Goal: Information Seeking & Learning: Learn about a topic

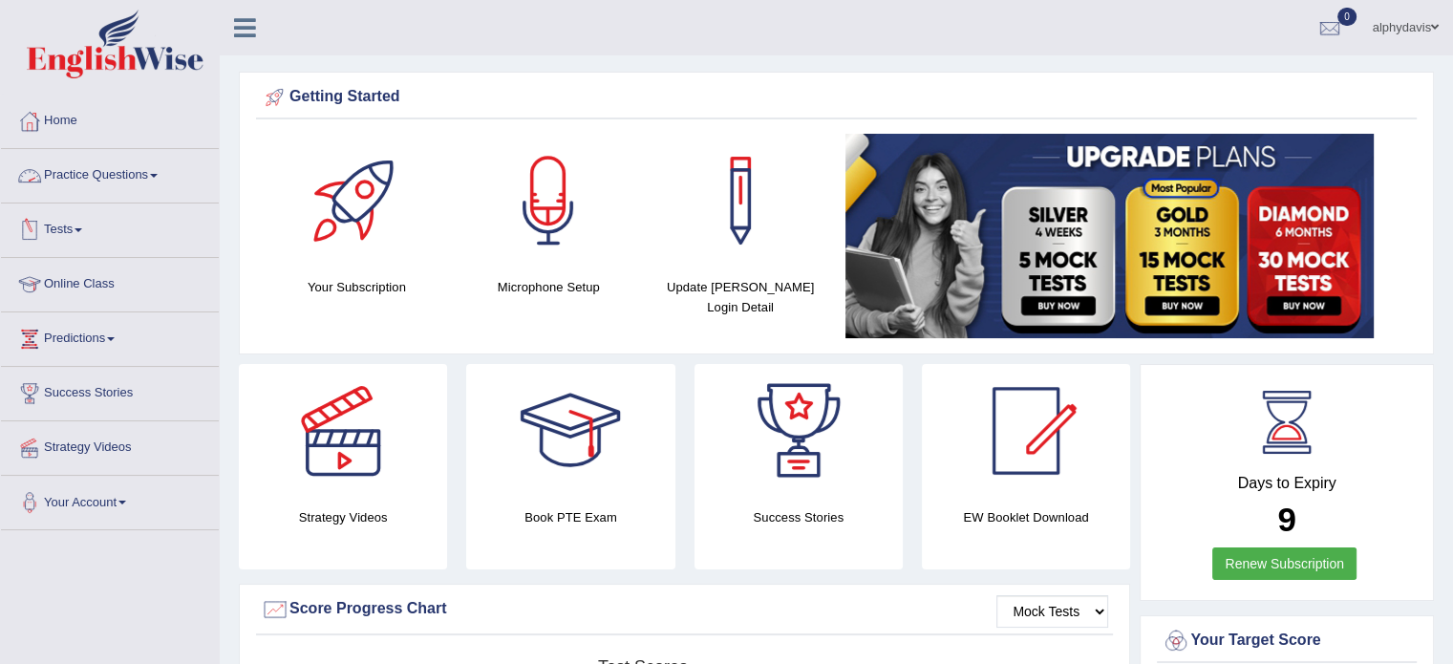
click at [160, 178] on link "Practice Questions" at bounding box center [110, 173] width 218 height 48
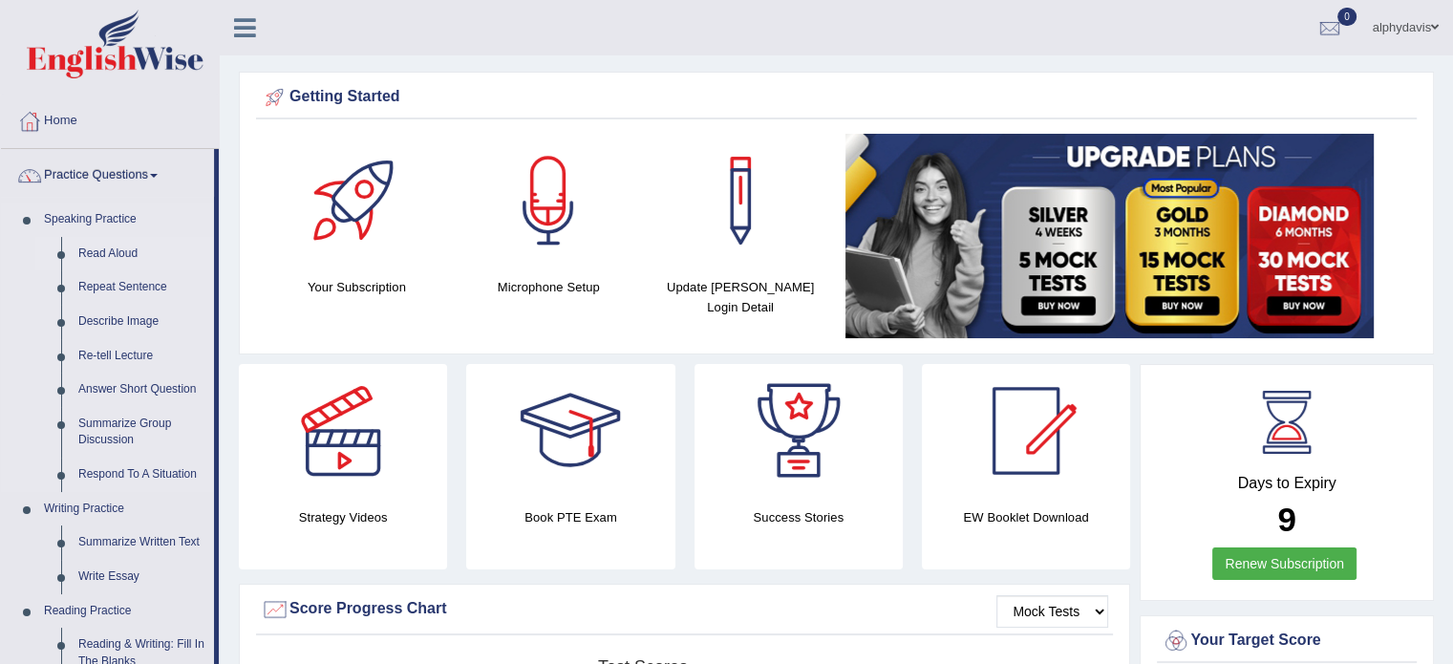
click at [113, 251] on link "Read Aloud" at bounding box center [142, 254] width 144 height 34
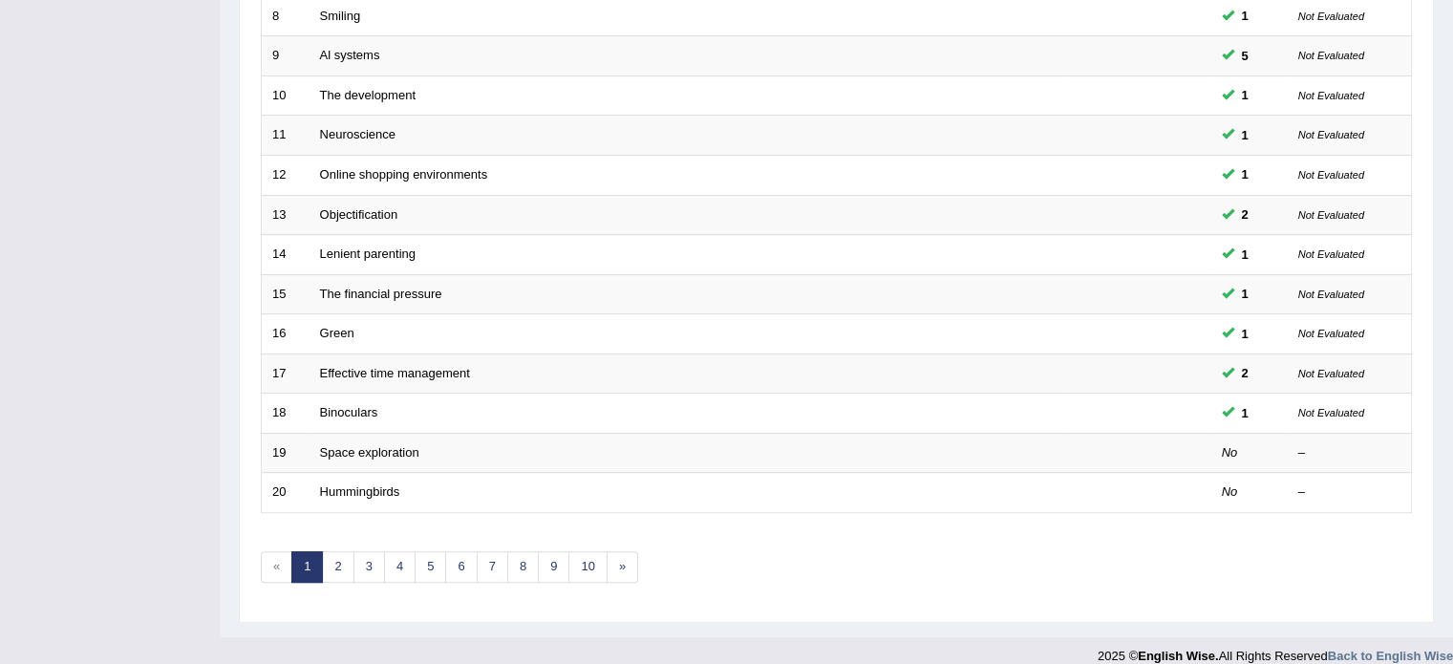
scroll to position [595, 0]
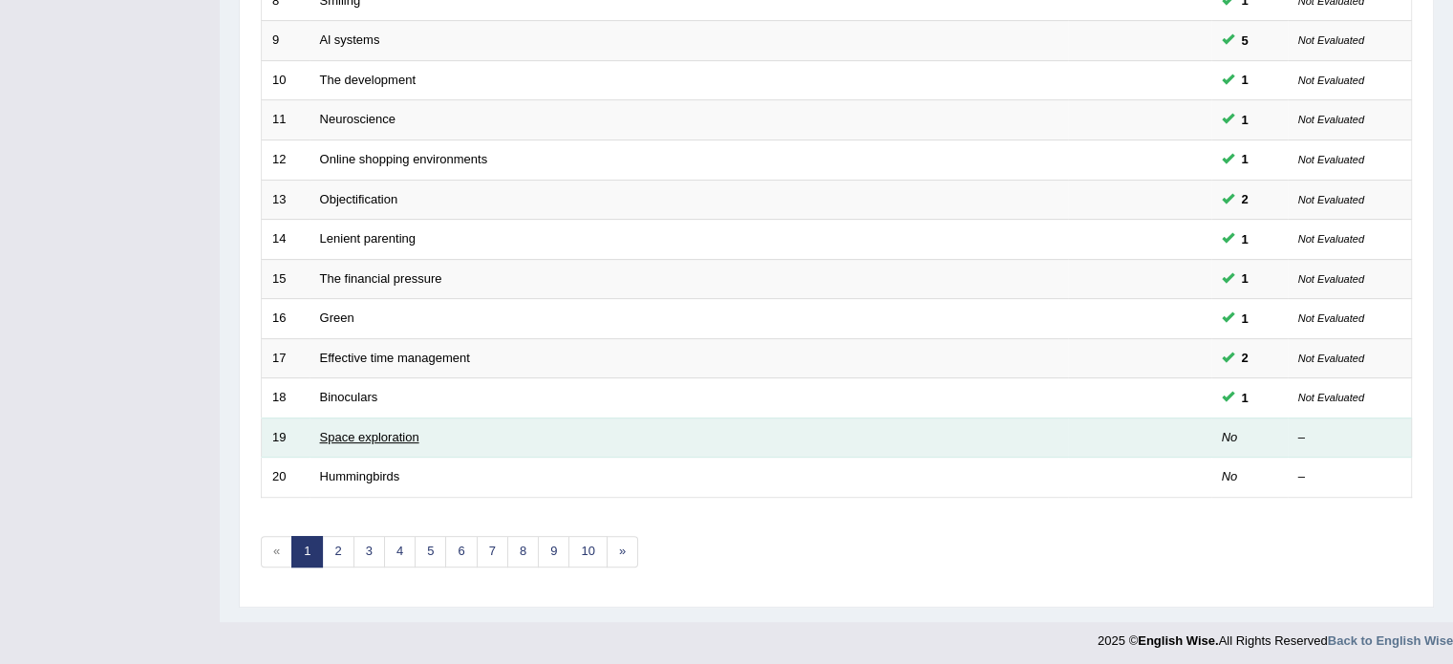
click at [378, 432] on link "Space exploration" at bounding box center [369, 437] width 99 height 14
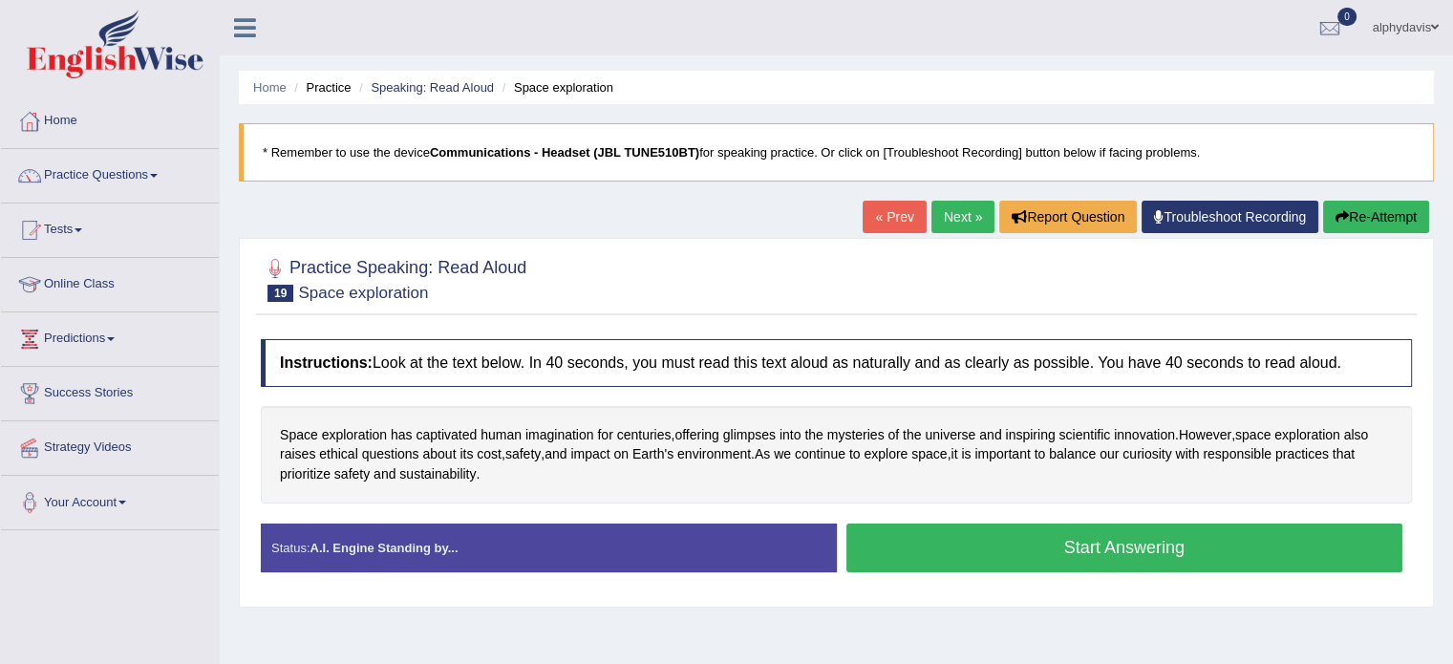
click at [927, 553] on button "Start Answering" at bounding box center [1124, 547] width 557 height 49
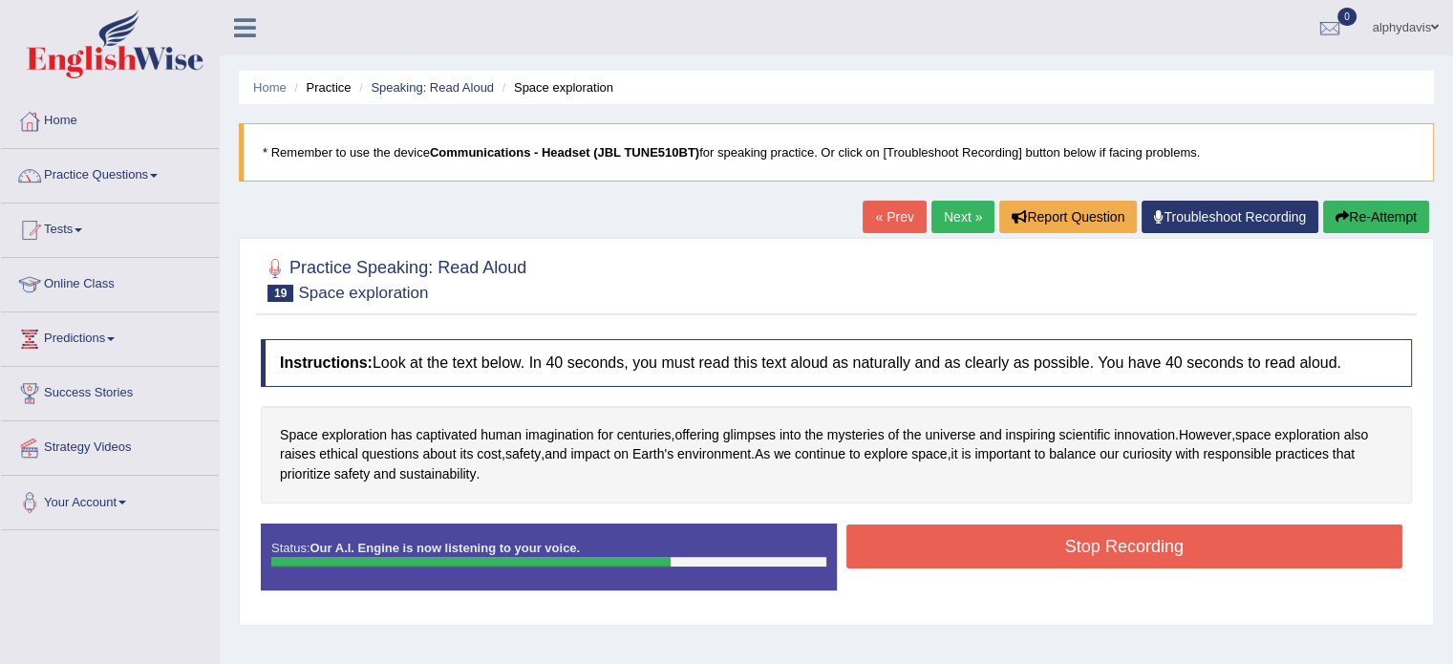
click at [927, 553] on button "Stop Recording" at bounding box center [1124, 546] width 557 height 44
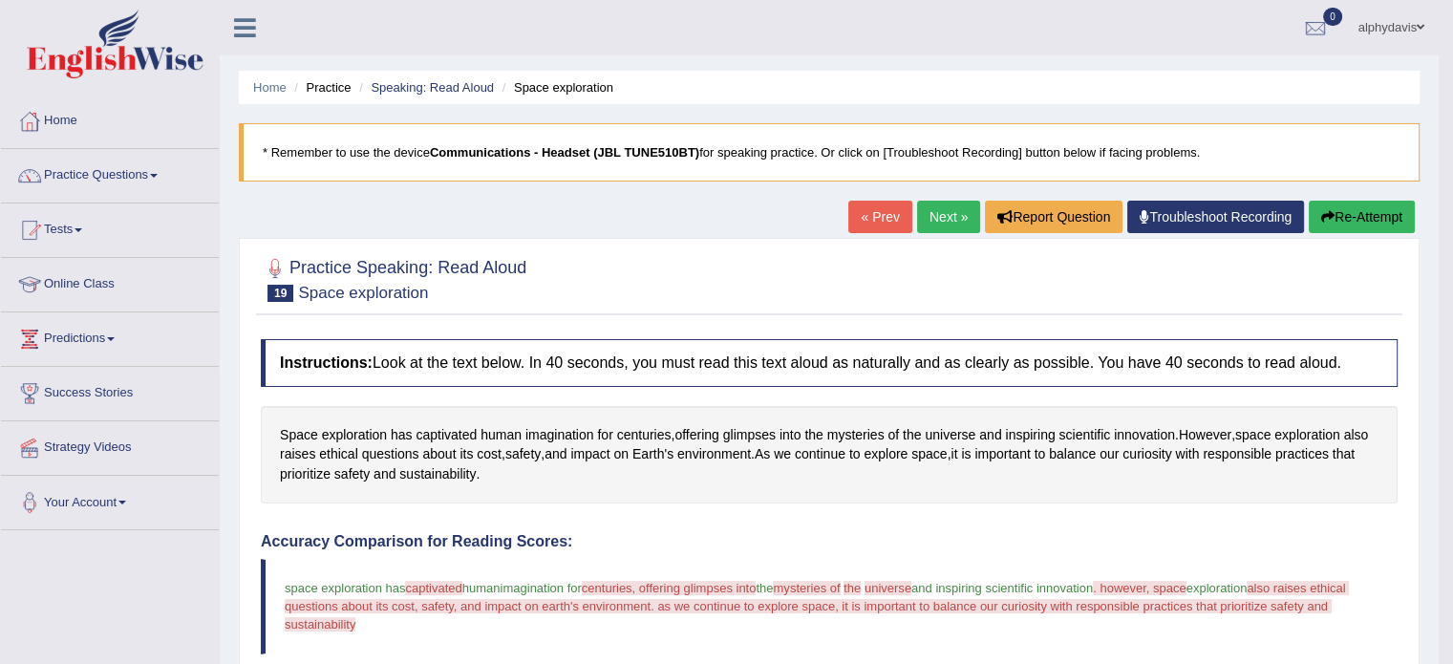
click at [1351, 217] on button "Re-Attempt" at bounding box center [1362, 217] width 106 height 32
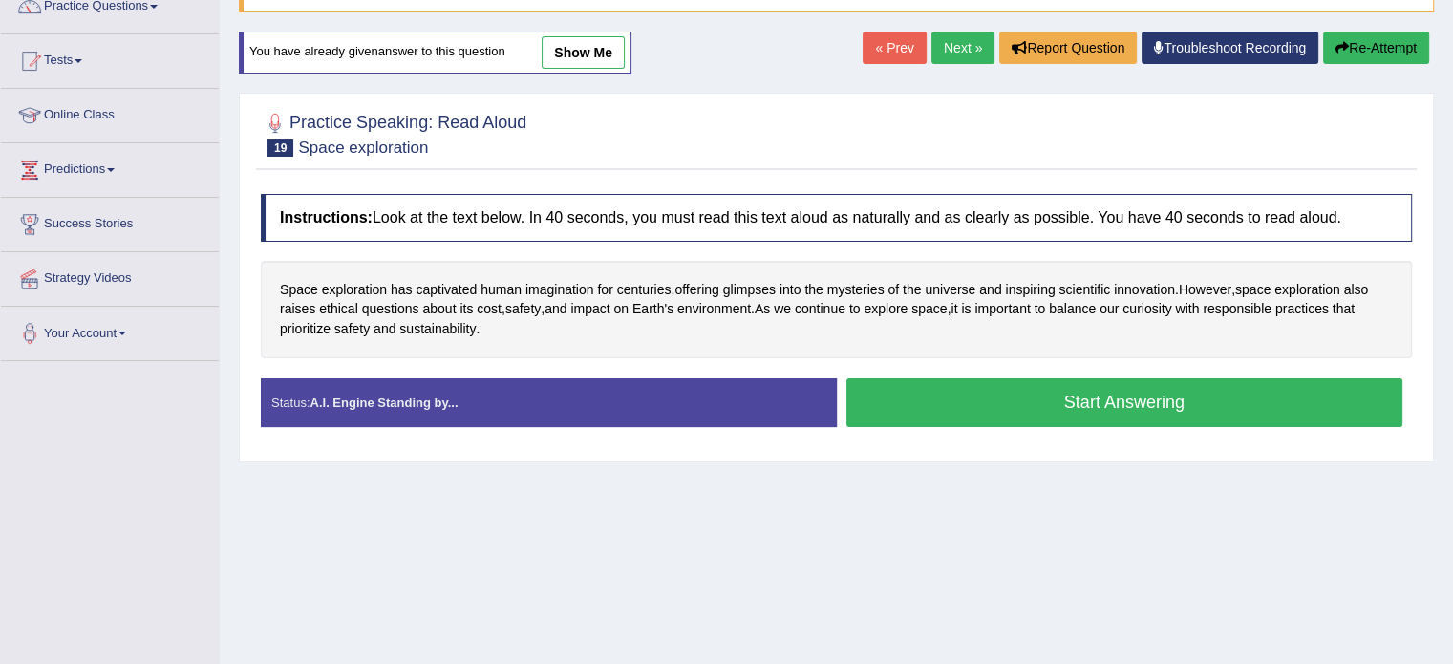
scroll to position [171, 0]
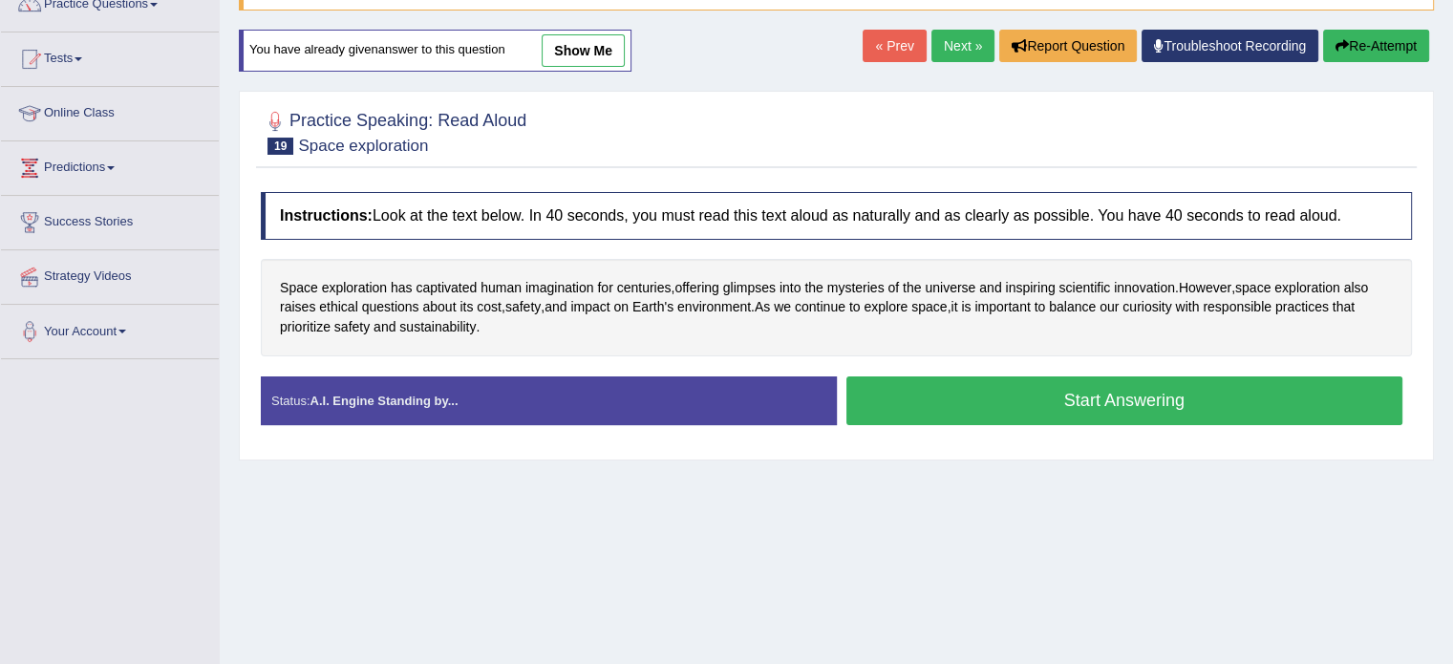
click at [1165, 412] on button "Start Answering" at bounding box center [1124, 400] width 557 height 49
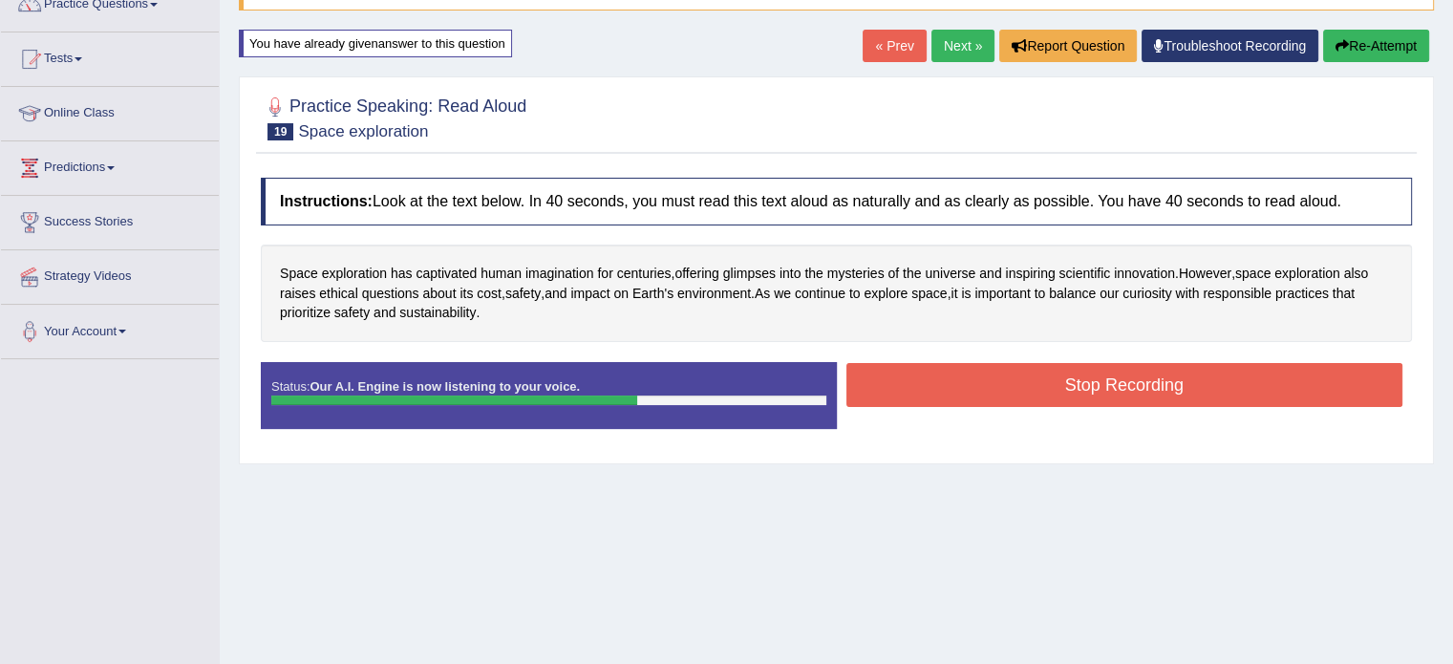
click at [1162, 390] on button "Stop Recording" at bounding box center [1124, 385] width 557 height 44
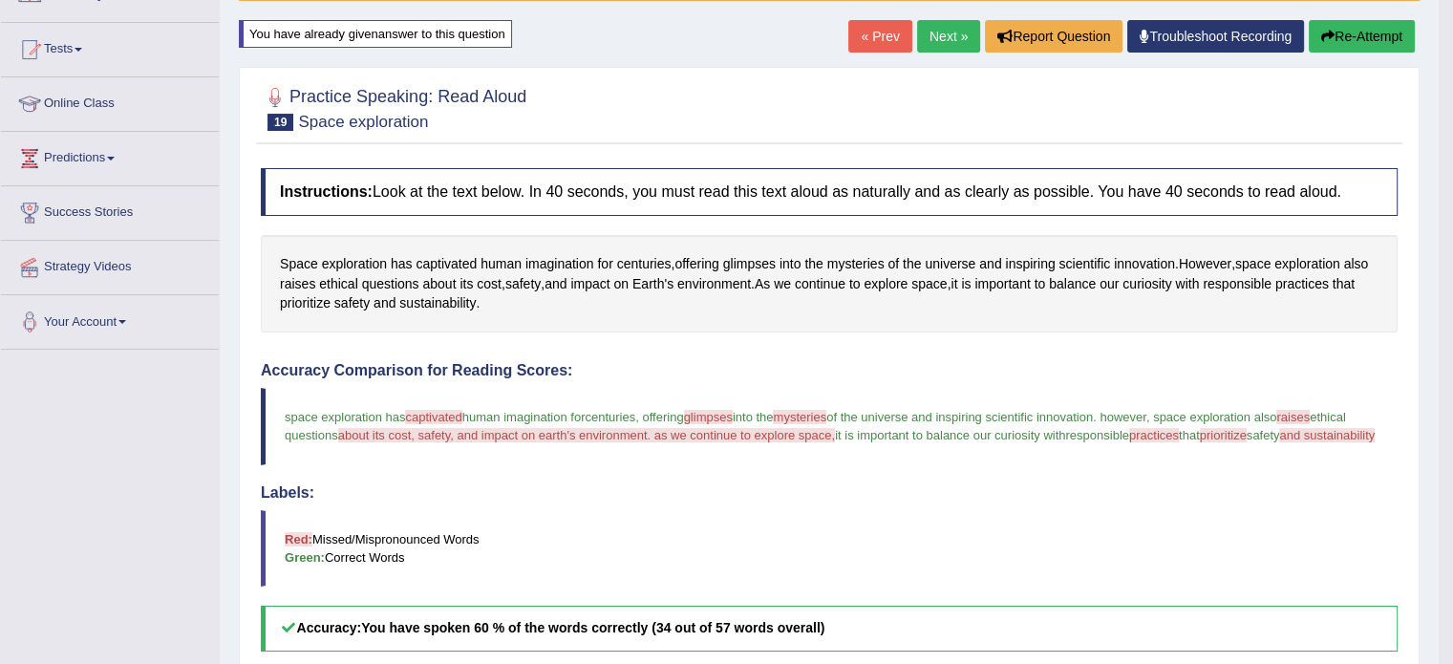
scroll to position [178, 0]
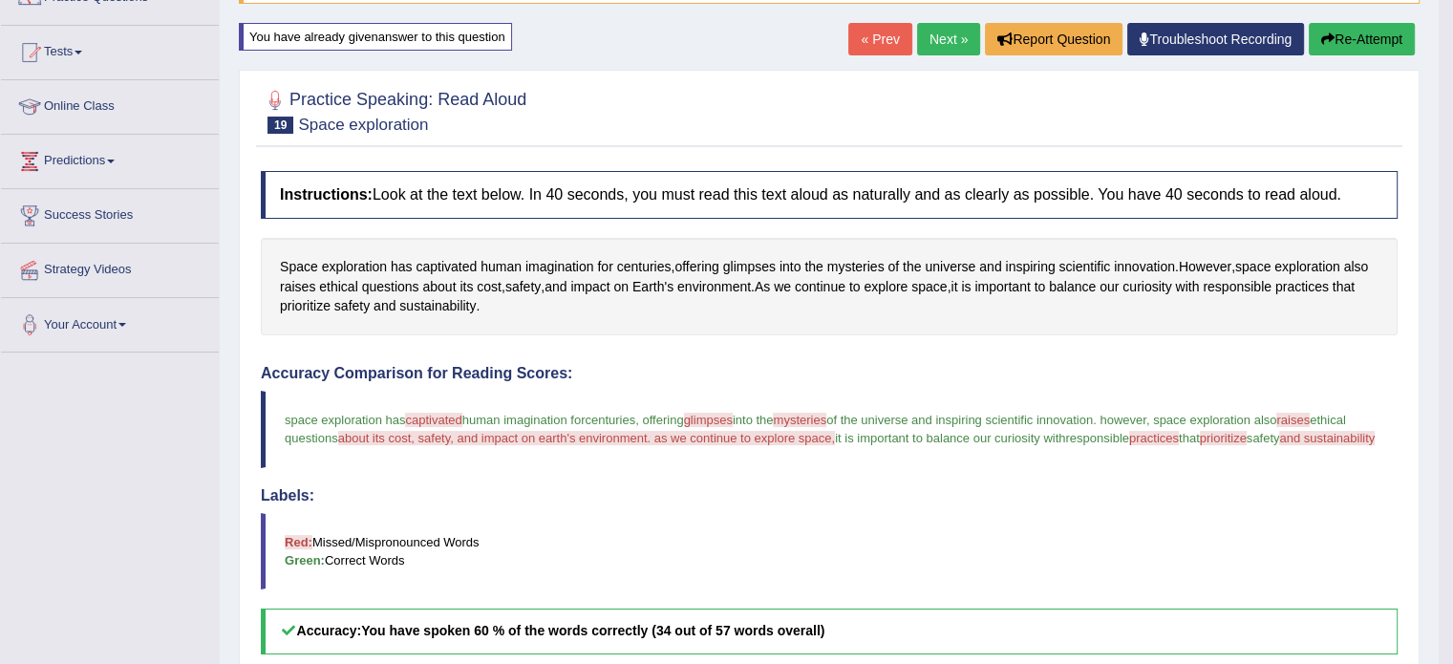
click at [936, 31] on link "Next »" at bounding box center [948, 39] width 63 height 32
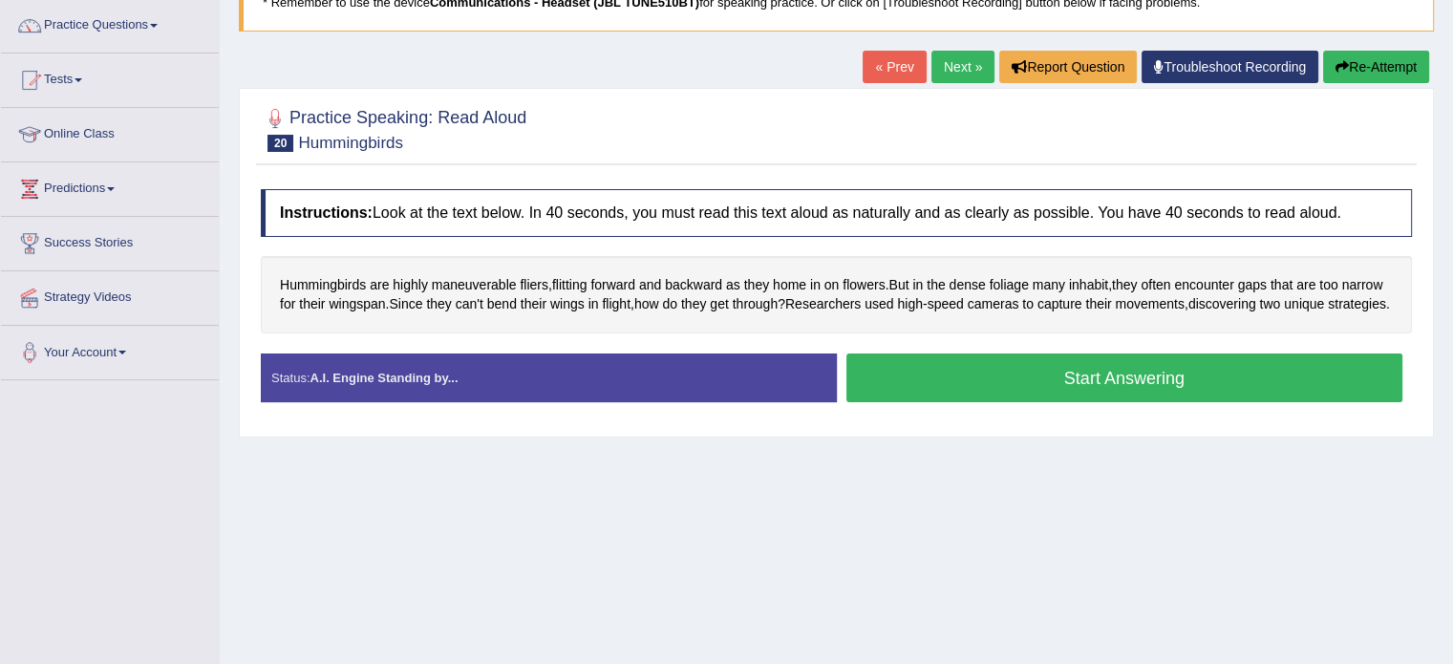
scroll to position [153, 0]
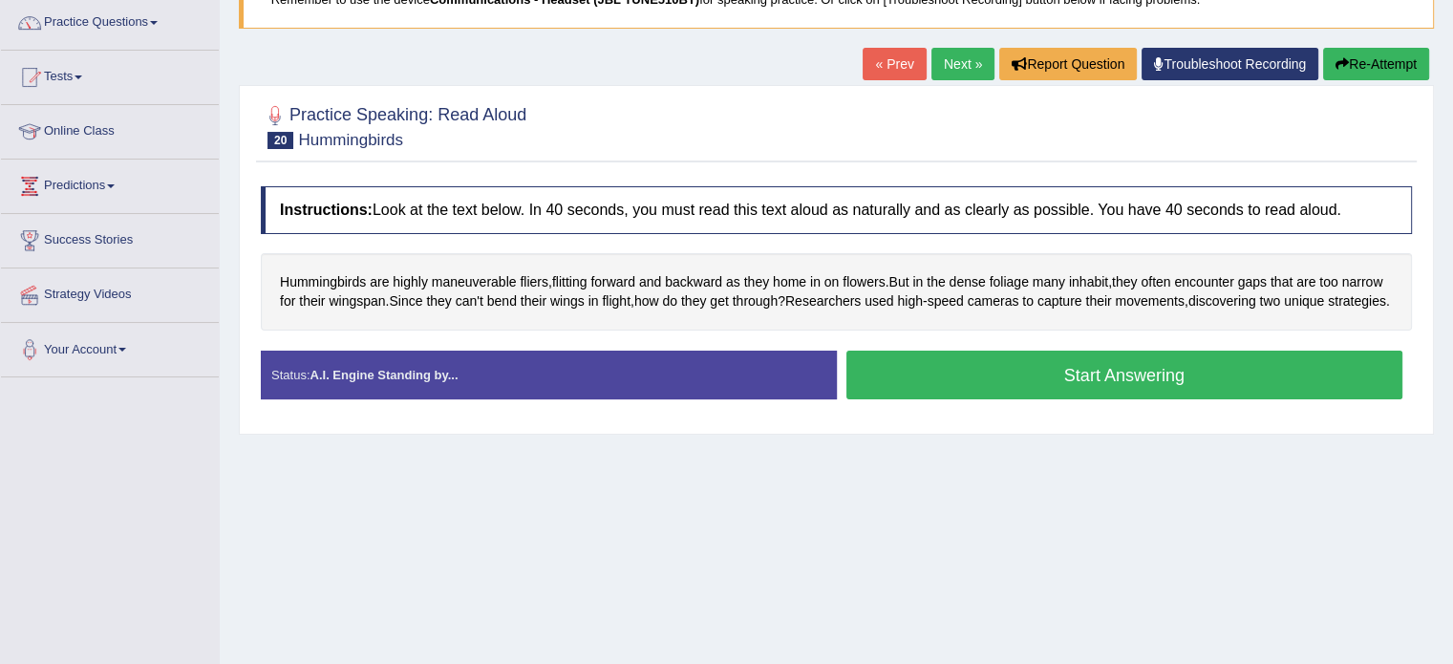
click at [978, 386] on button "Start Answering" at bounding box center [1124, 375] width 557 height 49
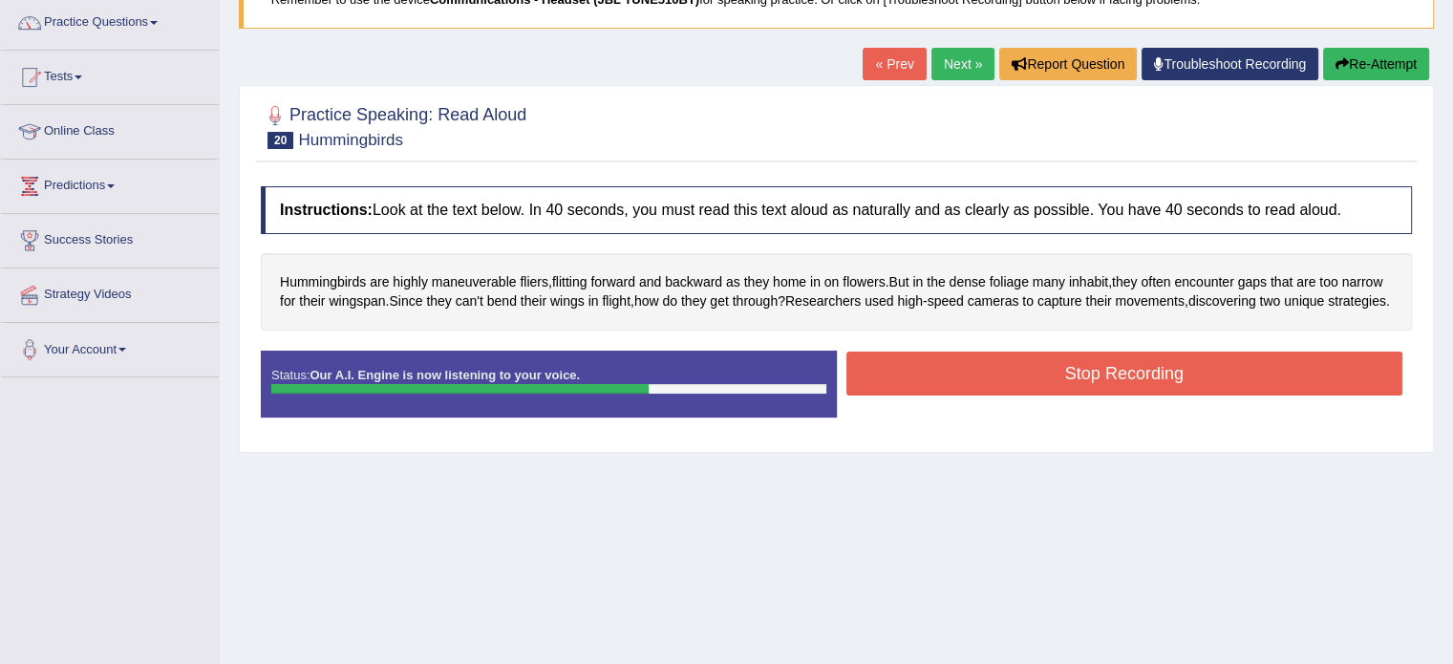
click at [978, 386] on button "Stop Recording" at bounding box center [1124, 374] width 557 height 44
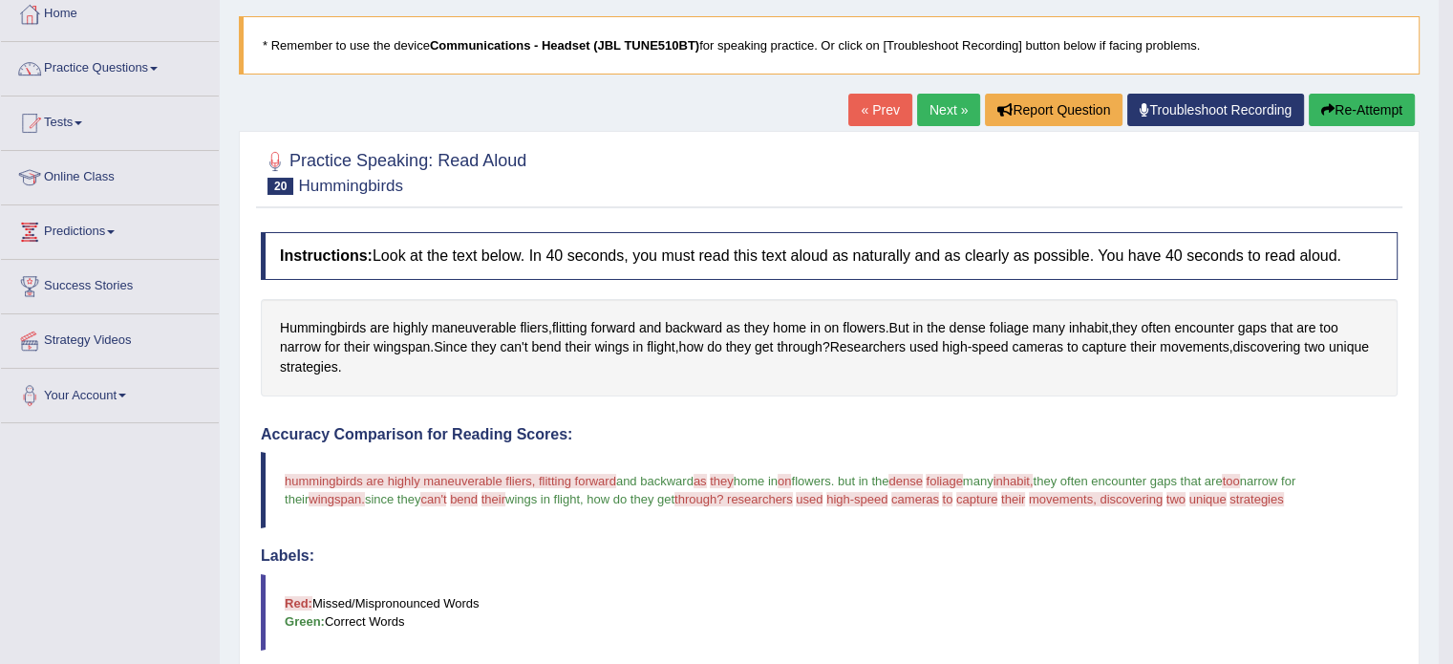
scroll to position [97, 0]
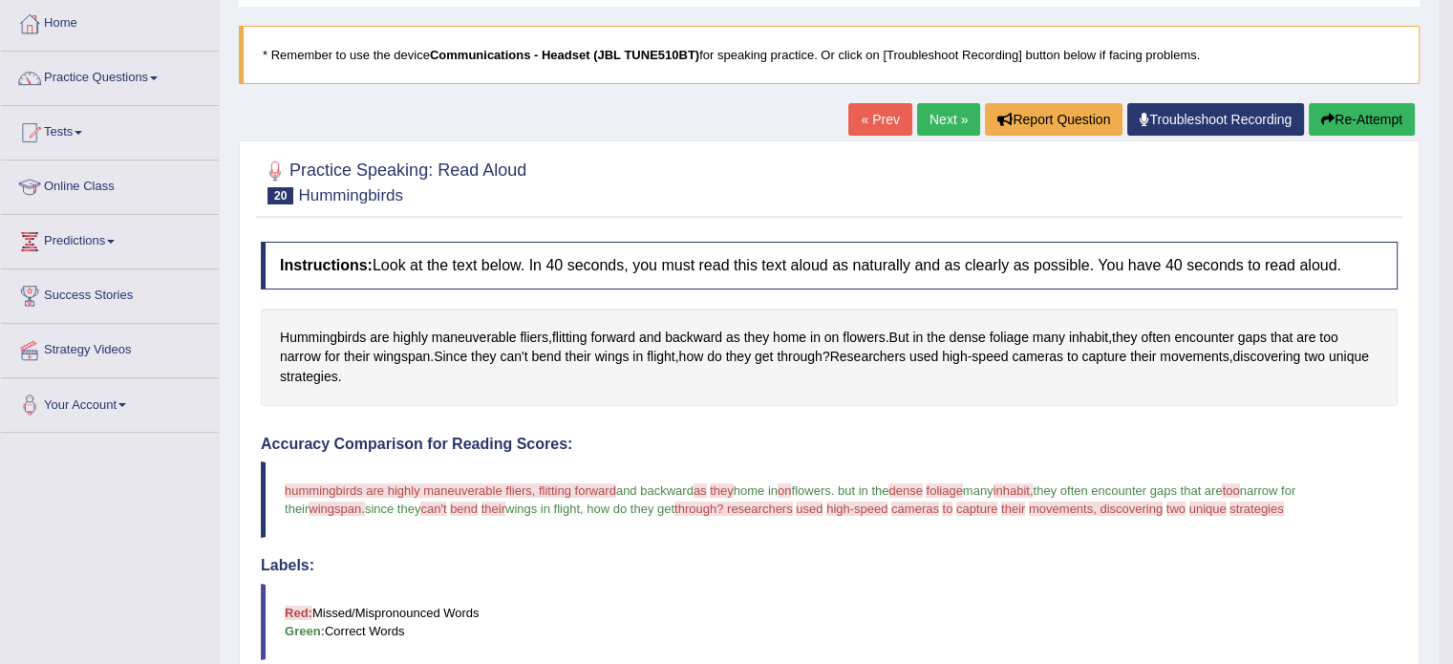
click at [940, 120] on link "Next »" at bounding box center [948, 119] width 63 height 32
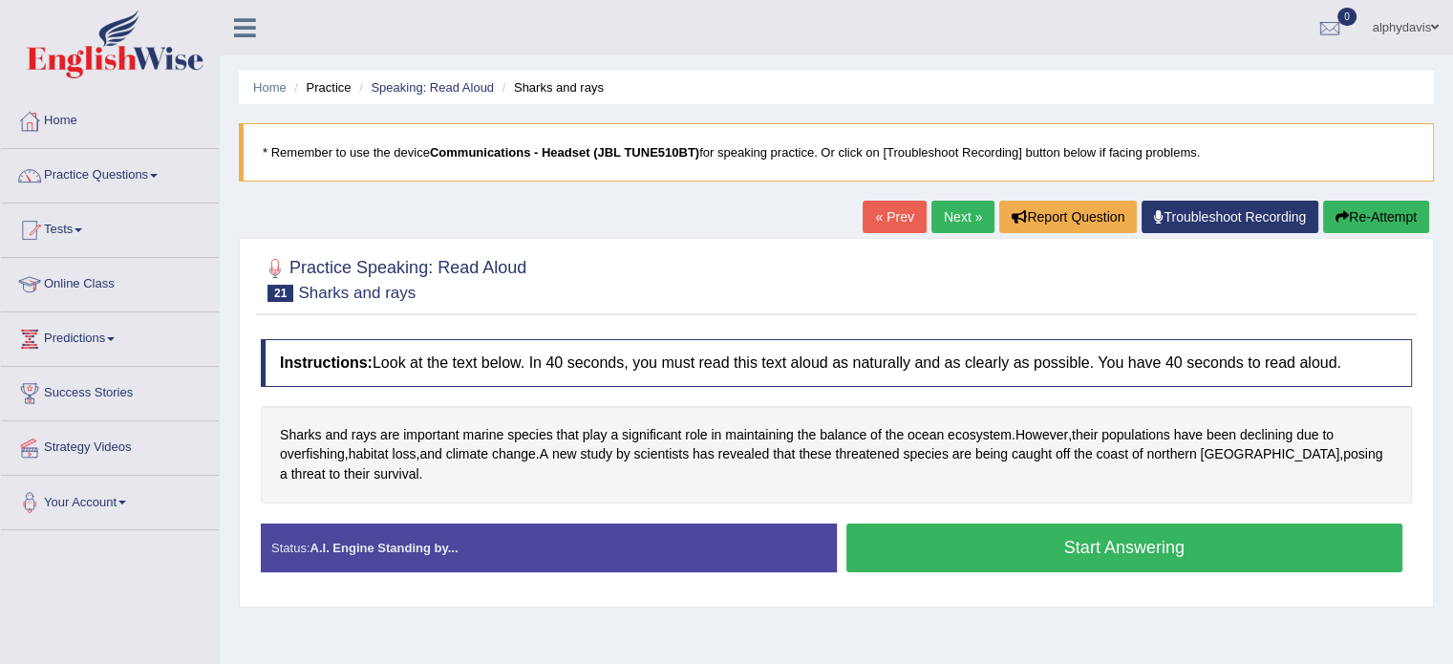
click at [1051, 542] on button "Start Answering" at bounding box center [1124, 547] width 557 height 49
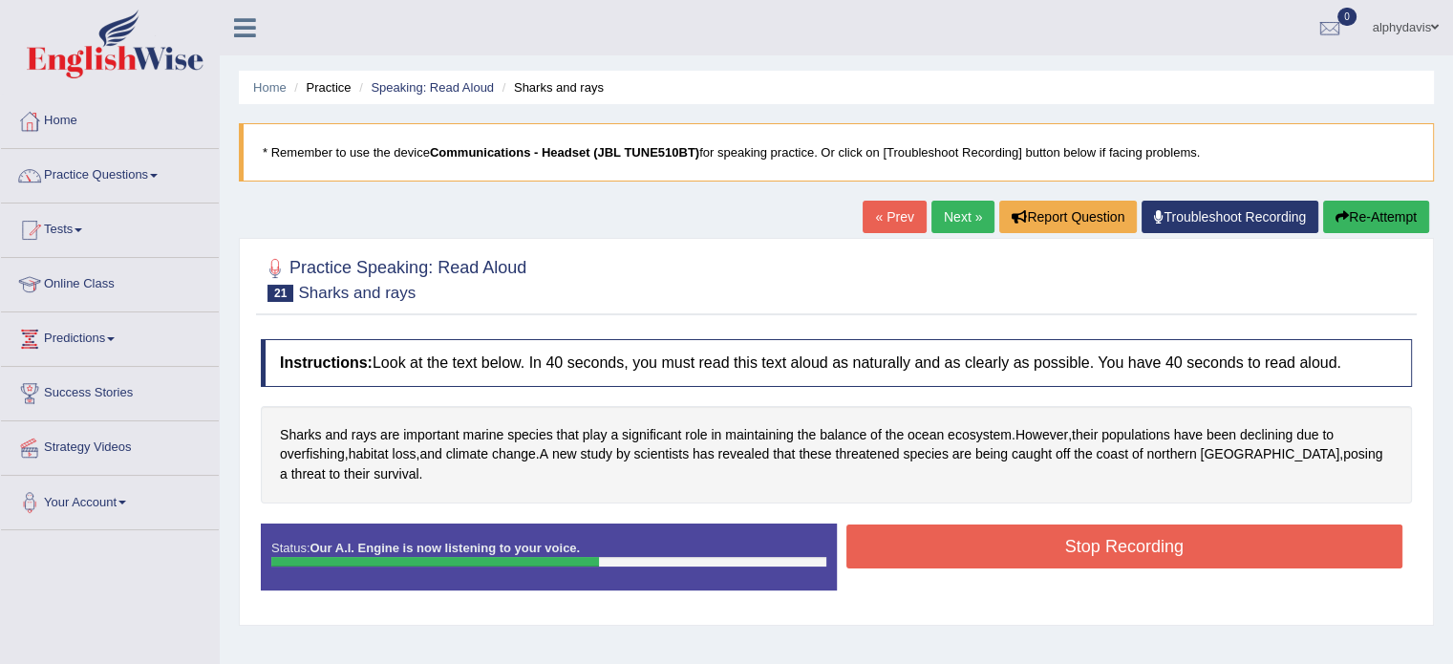
click at [1051, 542] on button "Stop Recording" at bounding box center [1124, 546] width 557 height 44
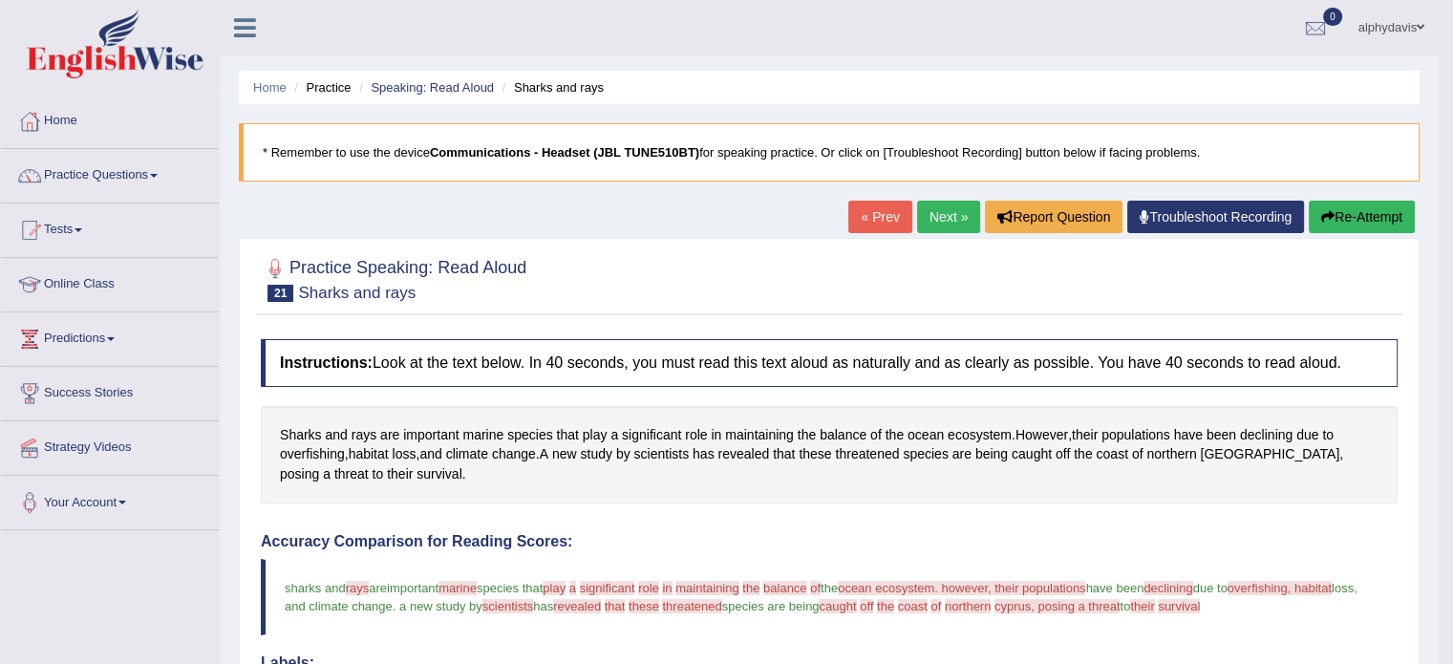
click at [156, 179] on link "Practice Questions" at bounding box center [110, 173] width 218 height 48
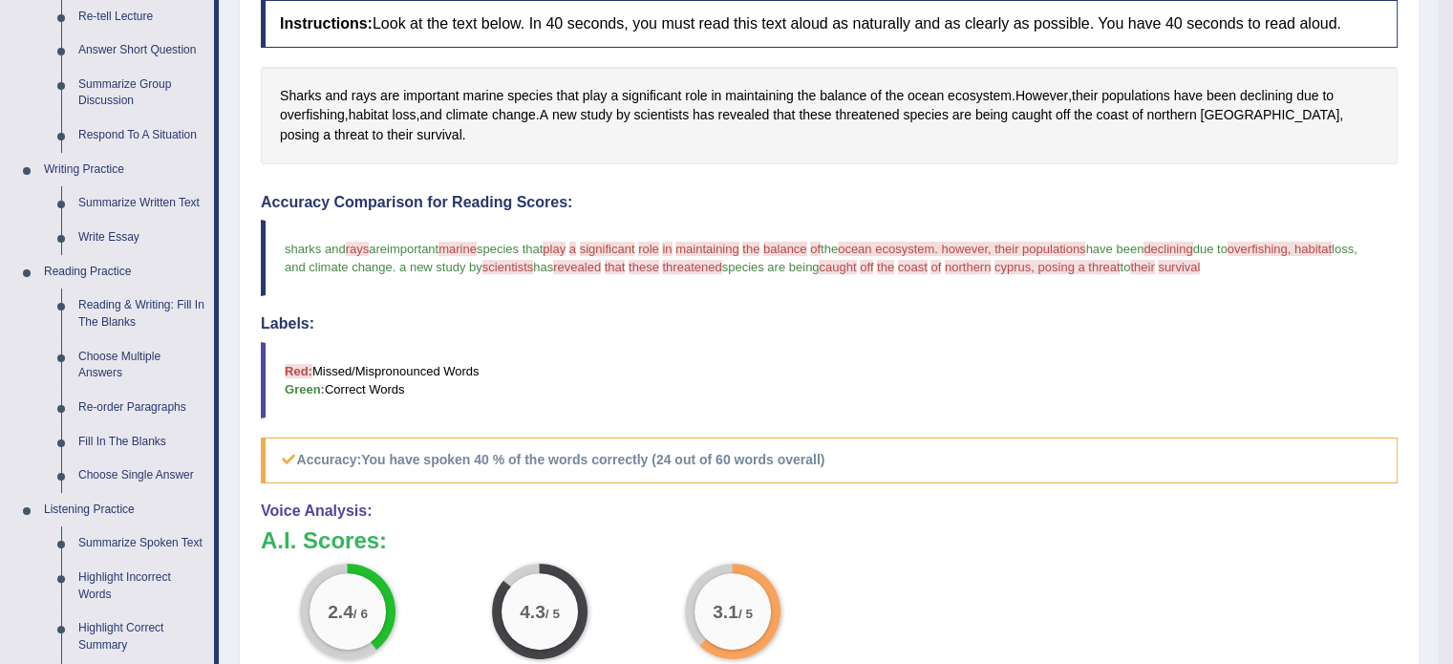
scroll to position [345, 0]
